Goal: Transaction & Acquisition: Purchase product/service

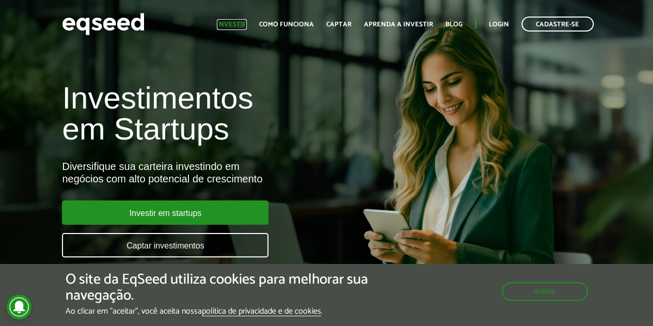
click at [236, 25] on link "Investir" at bounding box center [232, 24] width 30 height 7
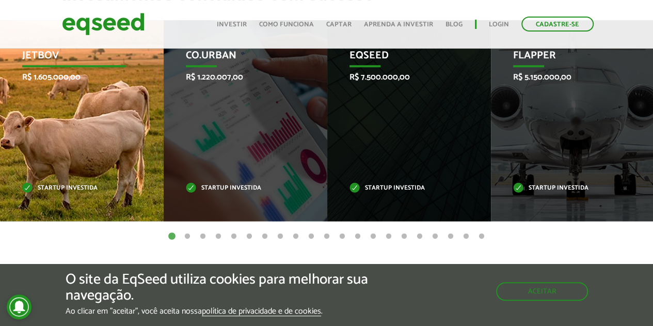
scroll to position [410, 0]
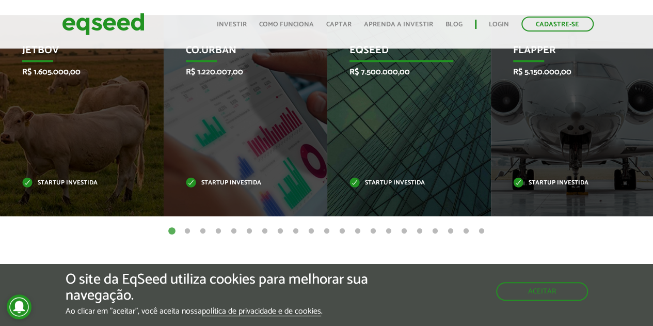
click at [381, 129] on div "EqSeed R$ 7.500.000,00 Startup investida" at bounding box center [401, 115] width 148 height 201
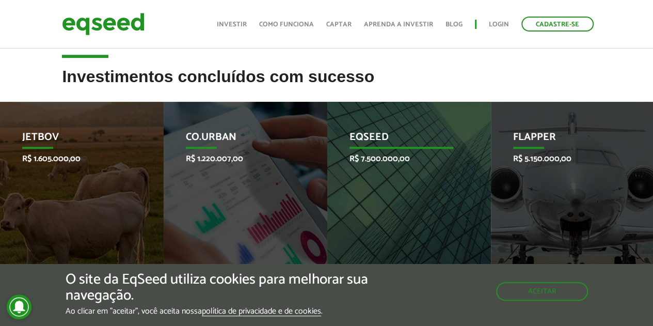
scroll to position [321, 0]
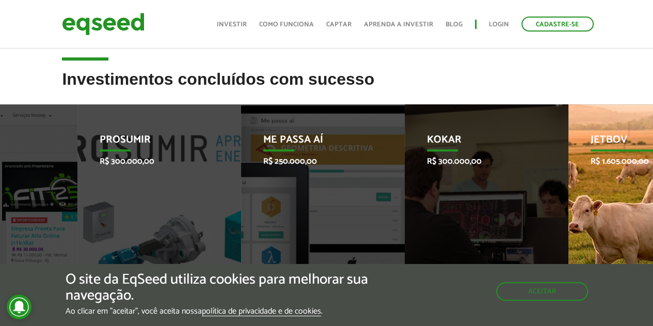
drag, startPoint x: 36, startPoint y: 147, endPoint x: 634, endPoint y: 140, distance: 597.9
click at [634, 140] on p "JetBov" at bounding box center [643, 143] width 104 height 18
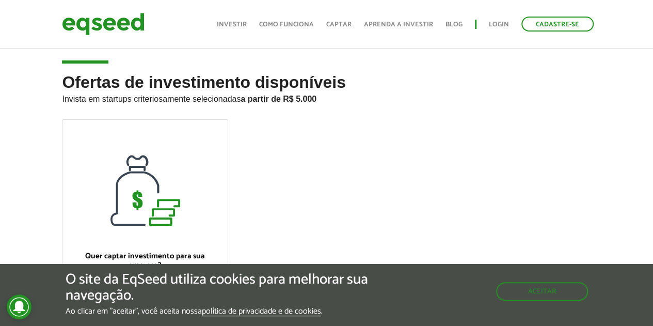
scroll to position [0, 0]
